Goal: Transaction & Acquisition: Purchase product/service

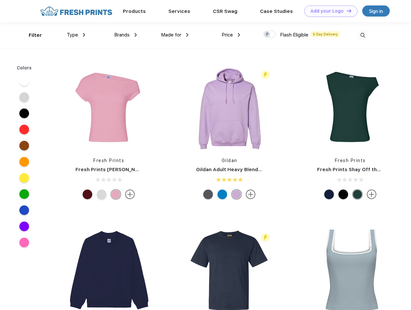
click at [329, 11] on link "Add your Logo Design Tool" at bounding box center [330, 10] width 53 height 11
click at [0, 0] on div "Design Tool" at bounding box center [0, 0] width 0 height 0
click at [346, 11] on link "Add your Logo Design Tool" at bounding box center [330, 10] width 53 height 11
click at [31, 35] on div "Filter" at bounding box center [35, 35] width 13 height 7
click at [76, 35] on span "Type" at bounding box center [72, 35] width 11 height 6
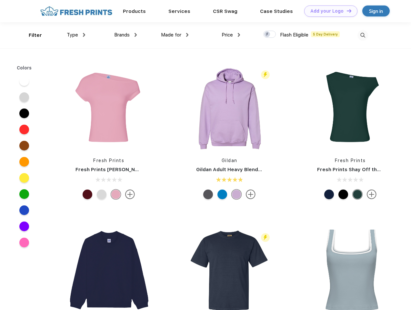
click at [126, 35] on span "Brands" at bounding box center [121, 35] width 15 height 6
click at [175, 35] on span "Made for" at bounding box center [171, 35] width 20 height 6
click at [231, 35] on span "Price" at bounding box center [227, 35] width 11 height 6
click at [270, 35] on div at bounding box center [269, 34] width 13 height 7
click at [268, 35] on input "checkbox" at bounding box center [265, 32] width 4 height 4
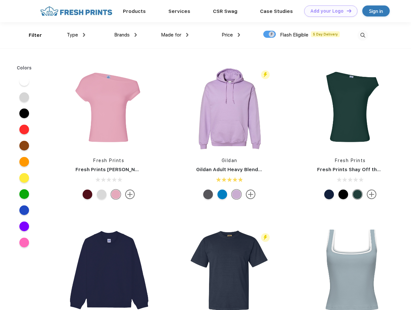
click at [363, 35] on img at bounding box center [363, 35] width 11 height 11
